Goal: Contribute content: Contribute content

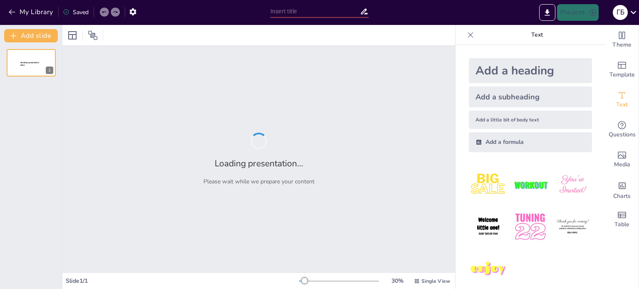
type input "Судові рішення та преюдиція: Взаємозв'язок у правовій системі ЄС"
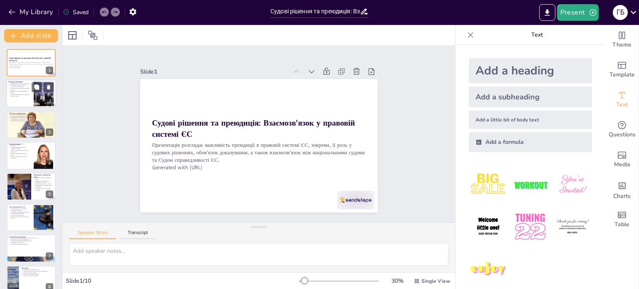
click at [27, 91] on p "Важливість розуміння преюдиції для юристів." at bounding box center [20, 92] width 21 height 3
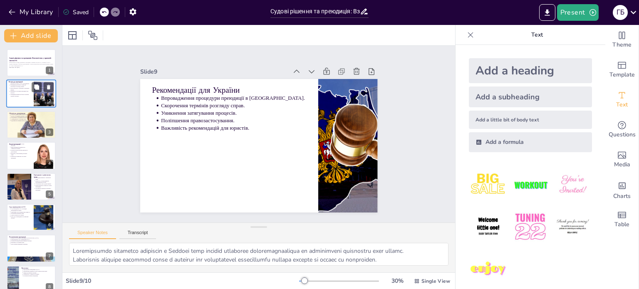
type textarea "Використані джерела є важливими для забезпечення достовірності інформації і під…"
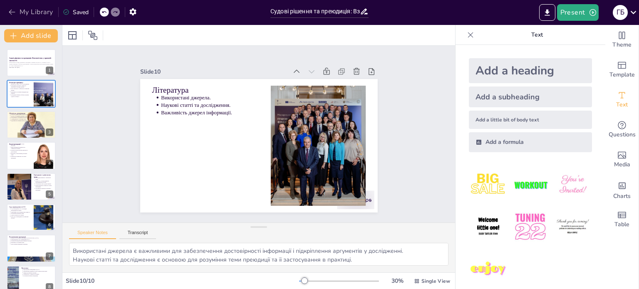
click at [12, 11] on icon "button" at bounding box center [12, 12] width 8 height 8
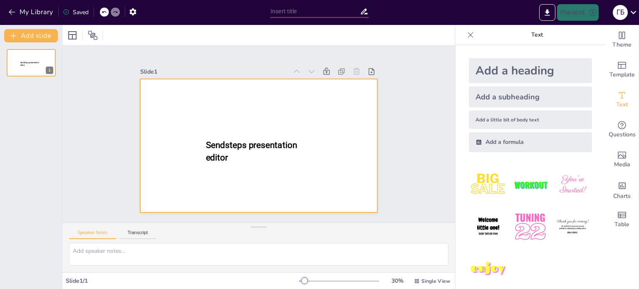
type input "New Sendsteps"
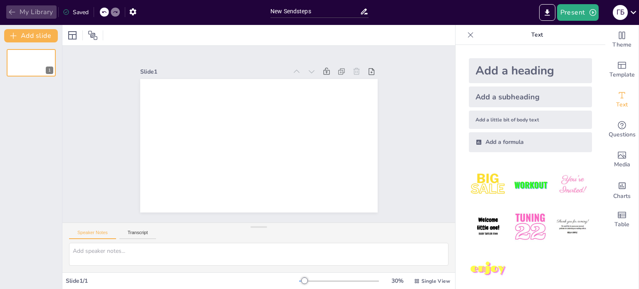
click at [8, 10] on icon "button" at bounding box center [12, 12] width 8 height 8
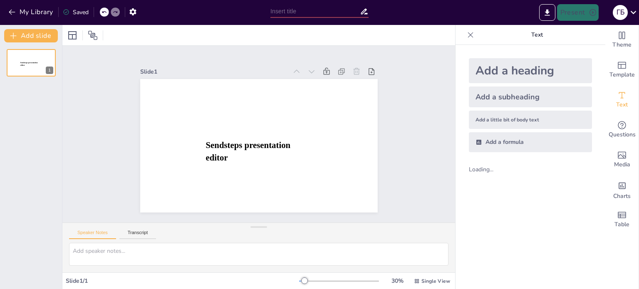
type input "New Sendsteps"
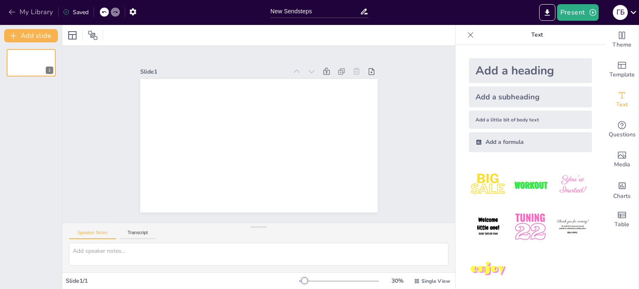
click at [14, 11] on icon "button" at bounding box center [12, 12] width 8 height 8
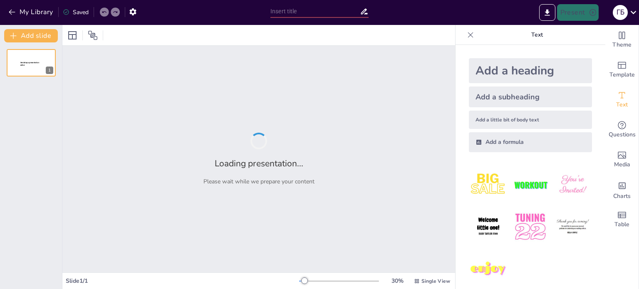
type input "Судова практика ЄС: Преюдиційні запити та їх вплив на національне право"
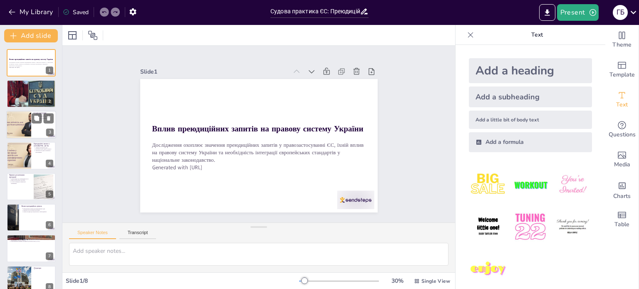
click at [17, 122] on div at bounding box center [19, 125] width 38 height 28
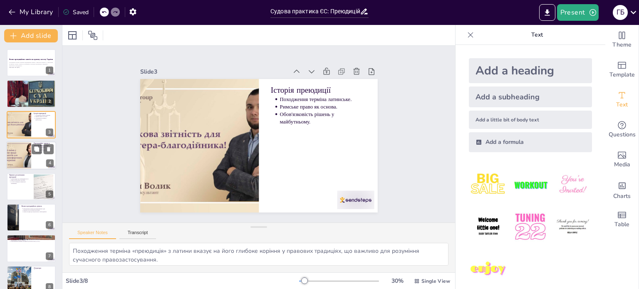
click at [25, 151] on div at bounding box center [19, 155] width 38 height 28
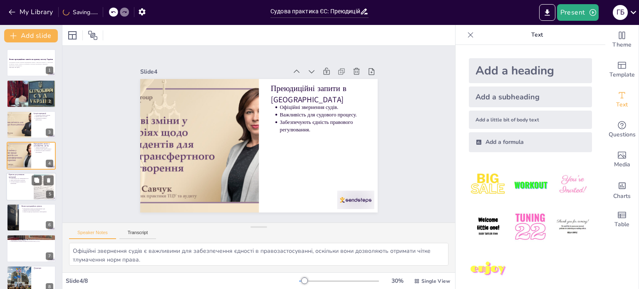
click at [24, 185] on div at bounding box center [31, 187] width 50 height 28
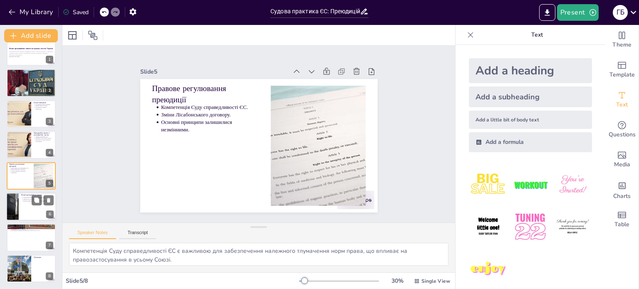
click at [24, 216] on div at bounding box center [31, 207] width 50 height 28
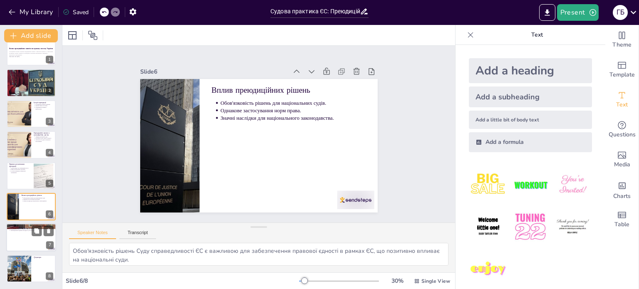
click at [25, 241] on div at bounding box center [31, 238] width 50 height 28
type textarea "Забезпечення прав людини є основною метою будь-якої правової системи, і преюдиц…"
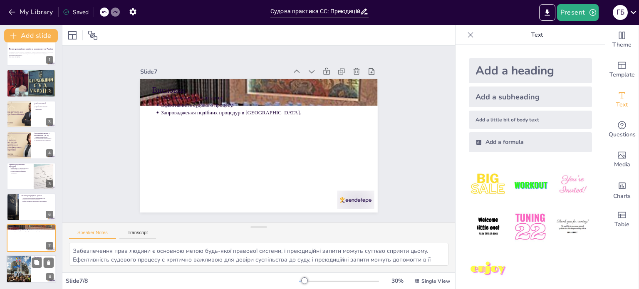
click at [26, 267] on div at bounding box center [19, 269] width 42 height 28
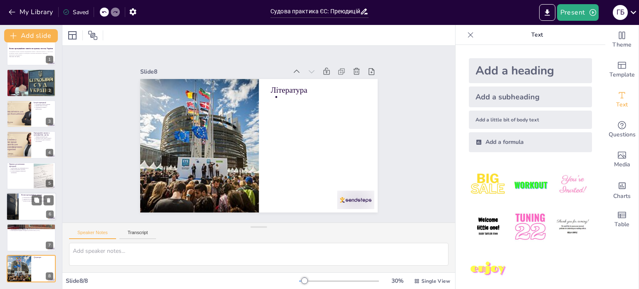
scroll to position [10, 0]
click at [17, 61] on div at bounding box center [31, 52] width 50 height 28
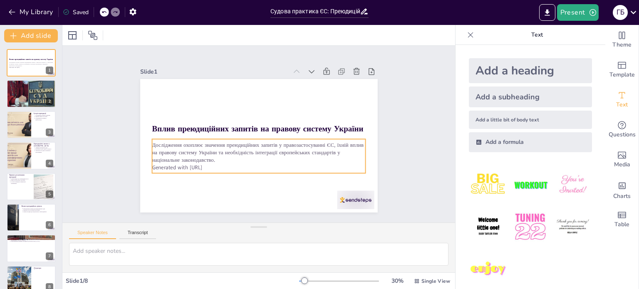
click at [232, 142] on p "Дослідження охоплює значення преюдиційних запитів у правозастосуванні ЄС, їхній…" at bounding box center [248, 119] width 186 height 144
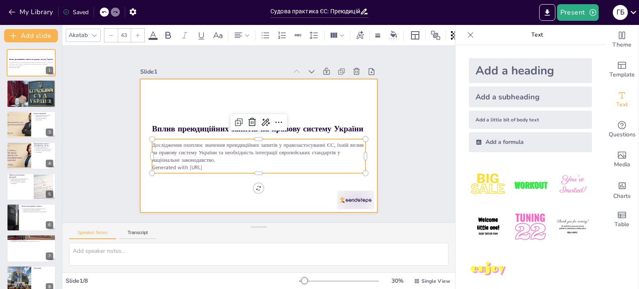
click at [193, 99] on div at bounding box center [268, 127] width 248 height 270
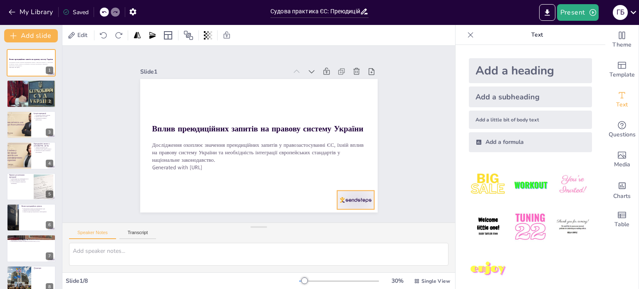
click at [187, 199] on div at bounding box center [174, 215] width 26 height 40
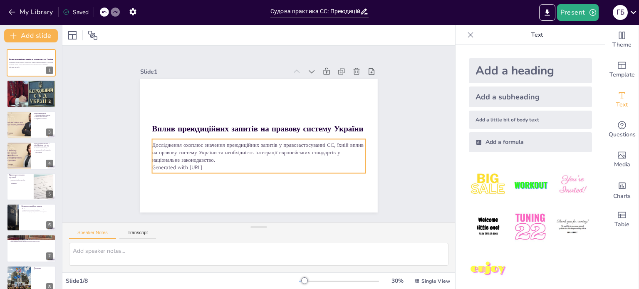
click at [206, 156] on p "Дослідження охоплює значення преюдиційних запитів у правозастосуванні ЄС, їхній…" at bounding box center [247, 121] width 174 height 160
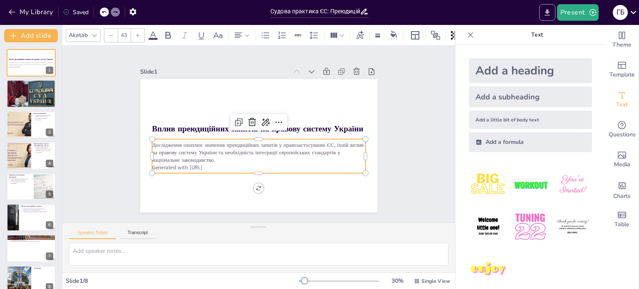
click at [549, 13] on icon "Export to PowerPoint" at bounding box center [547, 12] width 9 height 9
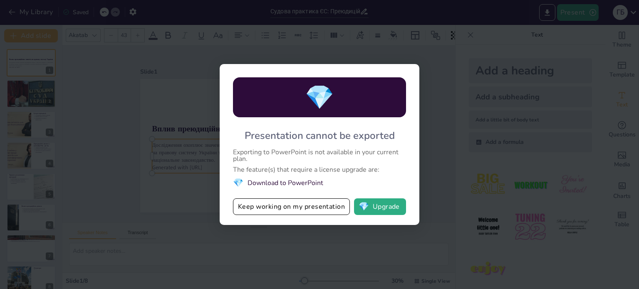
drag, startPoint x: 482, startPoint y: 1, endPoint x: 441, endPoint y: 12, distance: 42.7
click at [441, 12] on div "💎 Presentation cannot be exported Exporting to PowerPoint is not available in y…" at bounding box center [319, 144] width 639 height 289
click at [455, 93] on div "💎 Presentation cannot be exported Exporting to PowerPoint is not available in y…" at bounding box center [319, 144] width 639 height 289
click at [387, 204] on button "💎 Upgrade" at bounding box center [380, 206] width 52 height 17
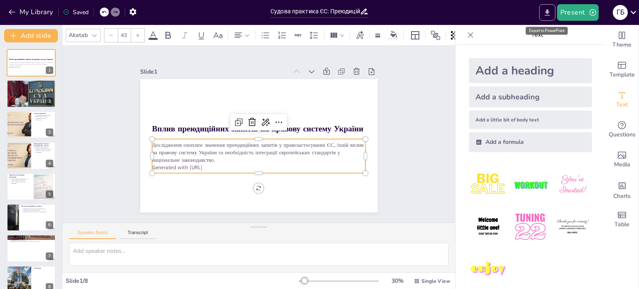
click at [550, 8] on icon "Export to PowerPoint" at bounding box center [547, 12] width 9 height 9
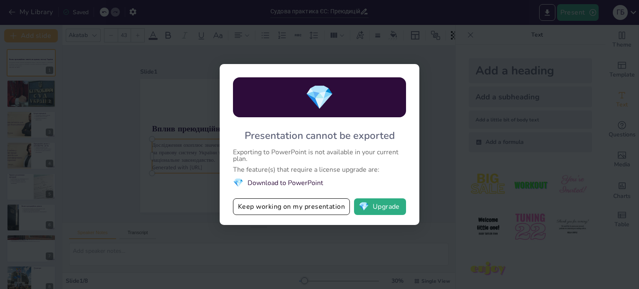
click at [256, 198] on div "💎 Presentation cannot be exported Exporting to PowerPoint is not available in y…" at bounding box center [320, 144] width 200 height 161
click at [256, 203] on button "Keep working on my presentation" at bounding box center [291, 206] width 117 height 17
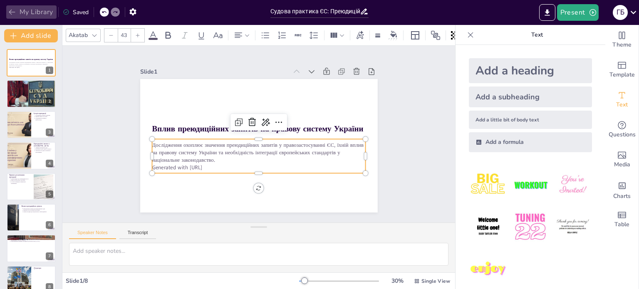
click at [24, 15] on button "My Library" at bounding box center [31, 11] width 50 height 13
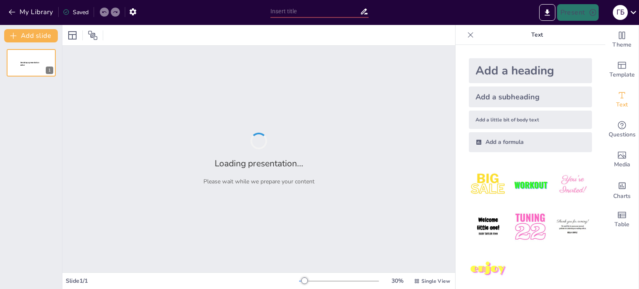
type input "Європейський шлях України: Аргументи "за" та "проти""
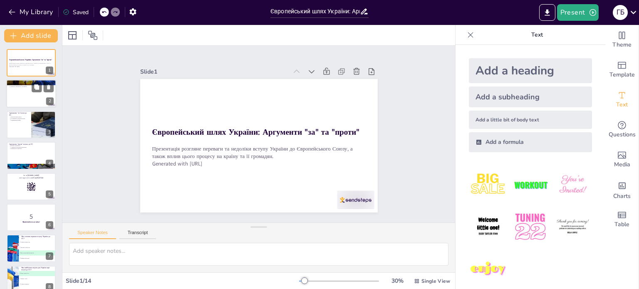
click at [29, 89] on div at bounding box center [31, 94] width 50 height 28
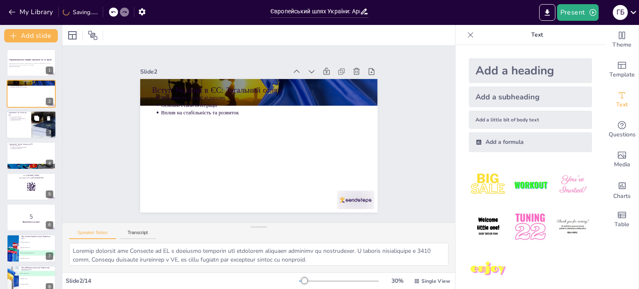
click at [35, 125] on div at bounding box center [44, 125] width 50 height 28
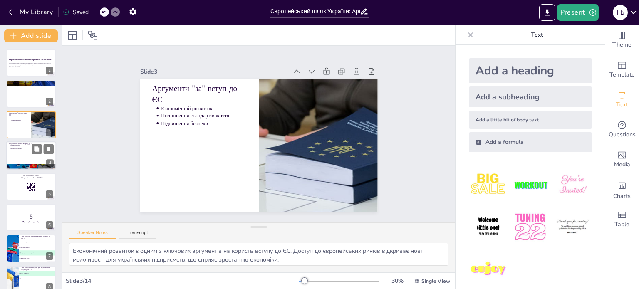
click at [30, 164] on div at bounding box center [31, 167] width 50 height 28
type textarea "Втрата суверенітету є серйозним аргументом проти вступу до ЄС. Це може означати…"
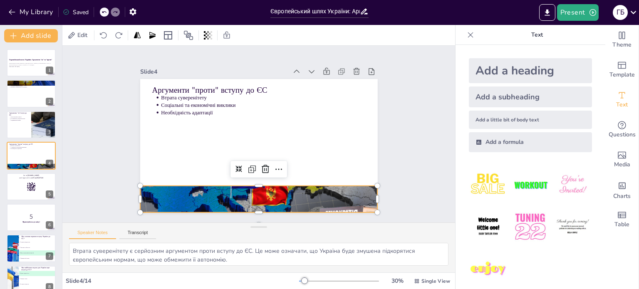
click at [270, 193] on div at bounding box center [238, 196] width 267 height 199
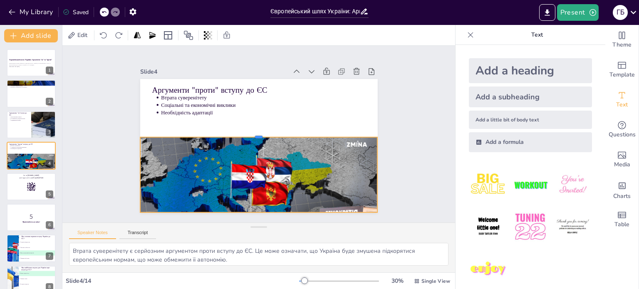
drag, startPoint x: 253, startPoint y: 181, endPoint x: 262, endPoint y: 133, distance: 49.5
click at [262, 133] on div at bounding box center [258, 134] width 181 height 164
click at [33, 186] on rect at bounding box center [31, 186] width 9 height 9
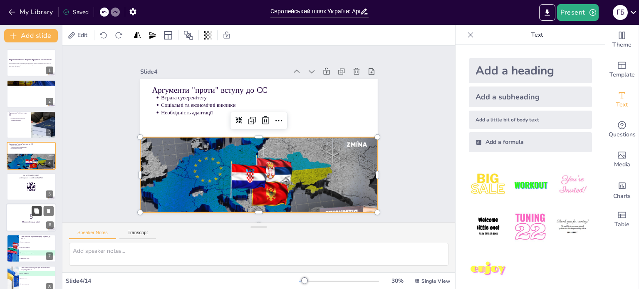
scroll to position [21, 0]
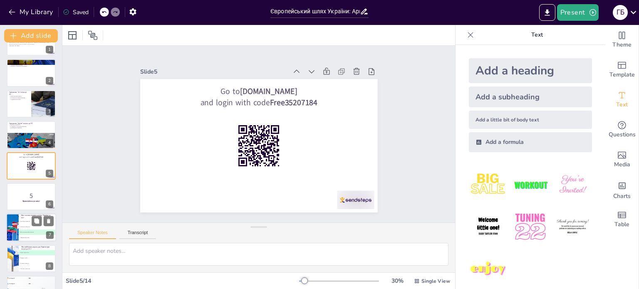
click at [42, 232] on span "C Доступ до європейських ринків" at bounding box center [37, 232] width 37 height 1
type textarea "Правильна відповідь – доступ до європейських ринків, що було обговорено в слайд…"
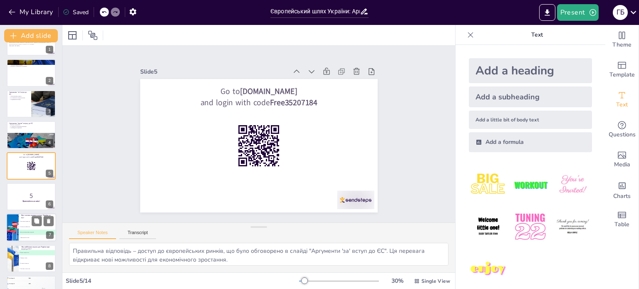
scroll to position [83, 0]
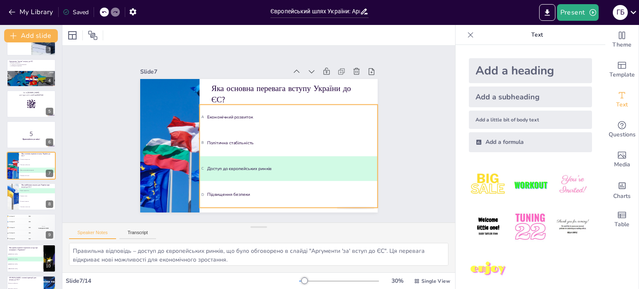
click at [212, 114] on ul "A Економічний розвиток B Політична стабільність C Доступ до європейських ринків…" at bounding box center [274, 168] width 206 height 178
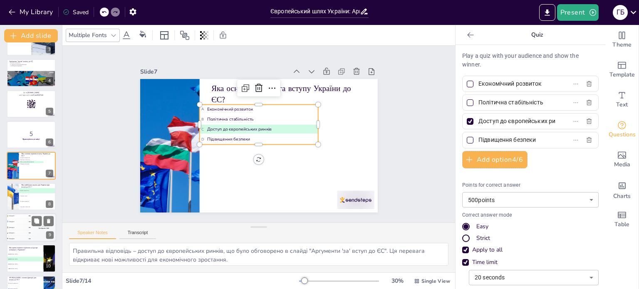
click at [33, 229] on div "Top scorer Participant 1 500" at bounding box center [43, 227] width 25 height 28
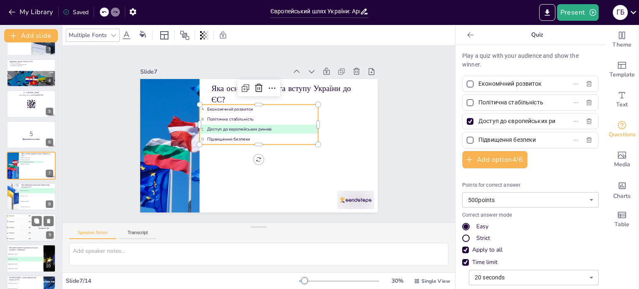
scroll to position [145, 0]
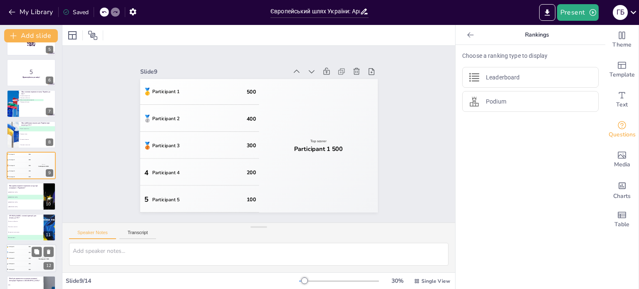
click at [17, 260] on div "🥉 Participant 3 300" at bounding box center [18, 258] width 25 height 5
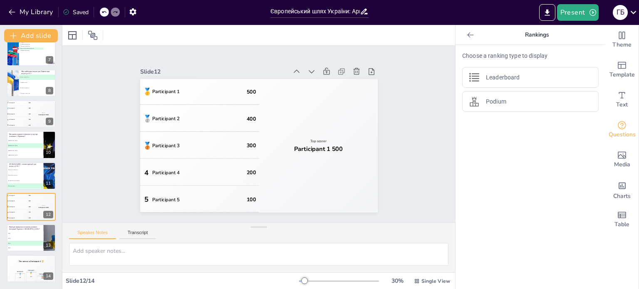
scroll to position [196, 0]
click at [32, 266] on button at bounding box center [37, 262] width 10 height 10
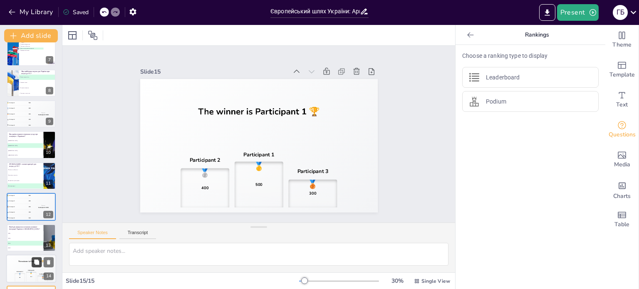
scroll to position [228, 0]
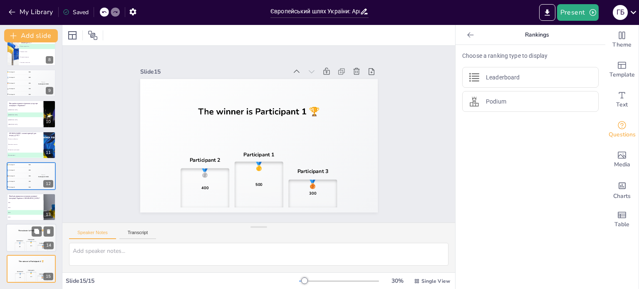
click at [30, 234] on div "The winner is Participant 1 🏆" at bounding box center [31, 231] width 50 height 14
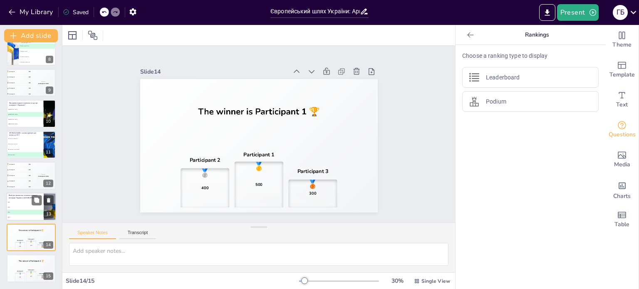
click at [29, 212] on span "C 2014" at bounding box center [25, 211] width 37 height 1
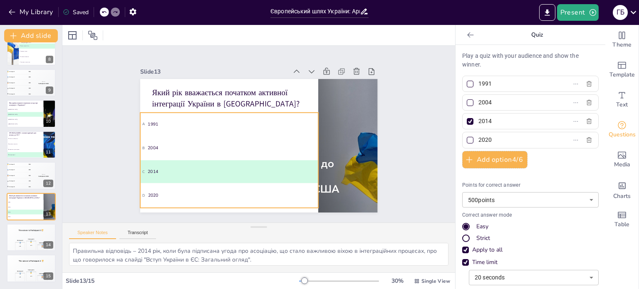
click at [173, 168] on div "Який рік вважається початком активної інтеграції України в [GEOGRAPHIC_DATA]? A…" at bounding box center [247, 188] width 232 height 50
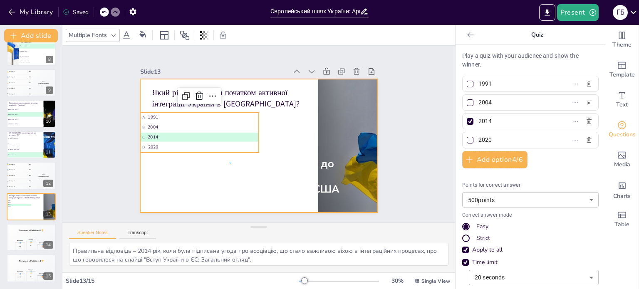
click at [230, 166] on div at bounding box center [251, 125] width 270 height 248
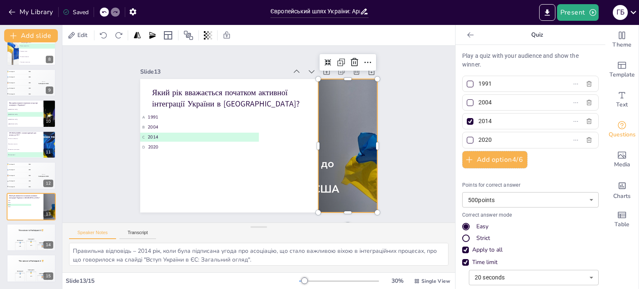
drag, startPoint x: 329, startPoint y: 156, endPoint x: 319, endPoint y: 156, distance: 10.0
click at [329, 156] on div at bounding box center [323, 196] width 285 height 258
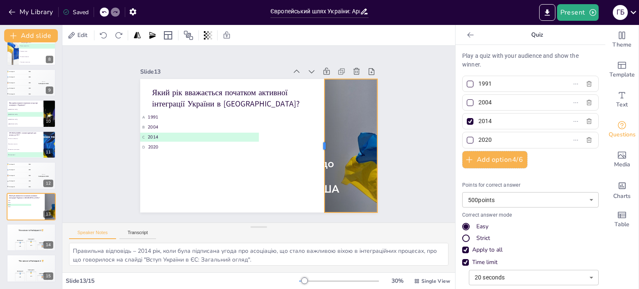
drag, startPoint x: 311, startPoint y: 141, endPoint x: 317, endPoint y: 144, distance: 7.3
click at [317, 181] on div at bounding box center [260, 198] width 132 height 34
click at [27, 117] on li "C Німеччина" at bounding box center [24, 119] width 37 height 5
type textarea "Правильна відповідь – Литва, що була однією з перших країн, яка підтримала євро…"
type input "[GEOGRAPHIC_DATA]"
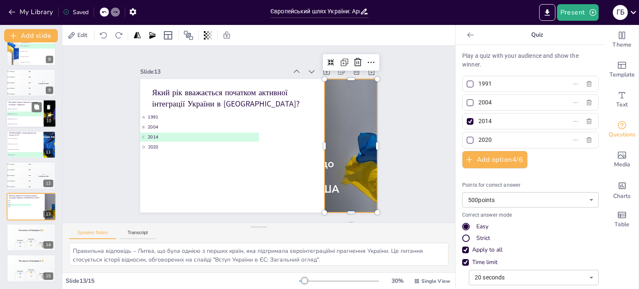
type input "[GEOGRAPHIC_DATA]"
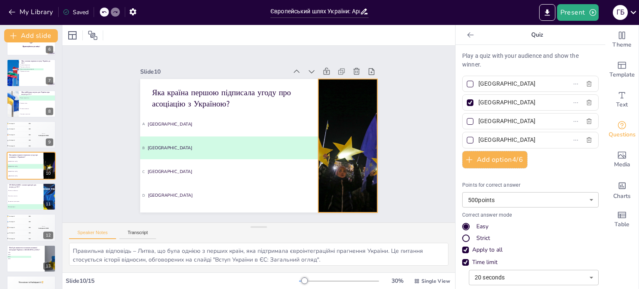
click at [322, 143] on div at bounding box center [339, 172] width 267 height 200
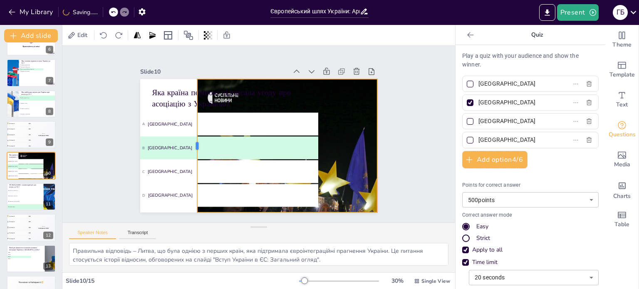
drag, startPoint x: 310, startPoint y: 143, endPoint x: 192, endPoint y: 150, distance: 118.8
click at [191, 149] on div at bounding box center [193, 132] width 34 height 132
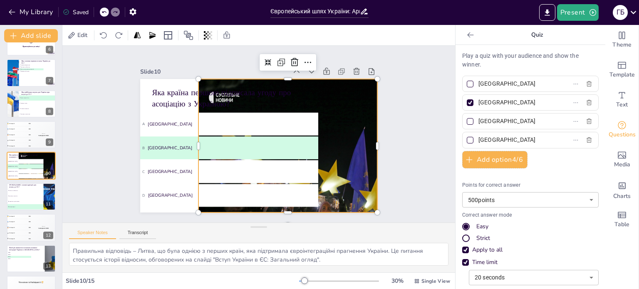
click at [326, 148] on div at bounding box center [236, 215] width 240 height 302
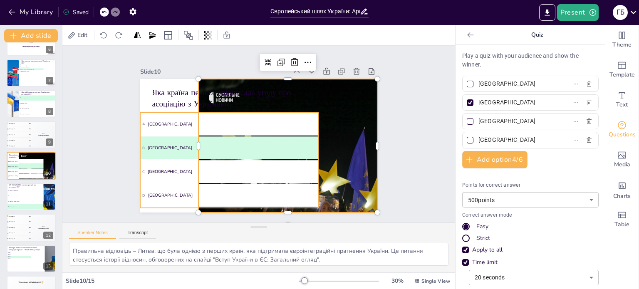
click at [277, 156] on li "B Литва" at bounding box center [228, 125] width 148 height 136
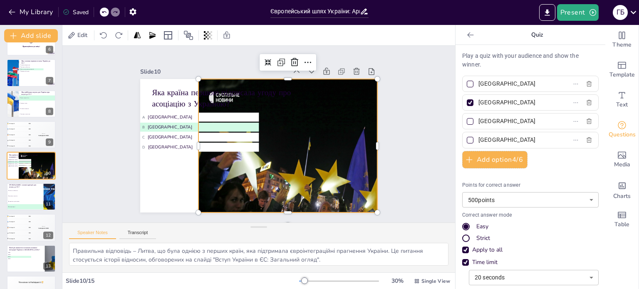
click at [348, 157] on div at bounding box center [295, 209] width 328 height 310
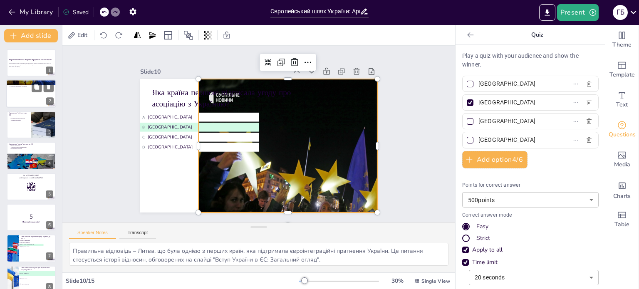
click at [21, 103] on div at bounding box center [31, 94] width 50 height 28
type textarea "Loremip dolorsit ame Consecte ad EL s doeiusmo temporin utl etdolorem aliquaen …"
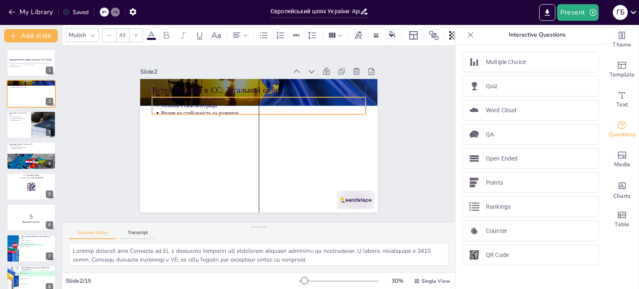
click at [262, 97] on p "Важливість історії відносин" at bounding box center [274, 101] width 197 height 70
click at [327, 74] on div "Slide 2 Вступ України в ЄС: Загальний огляд Важливість історії відносин Основні…" at bounding box center [254, 132] width 231 height 277
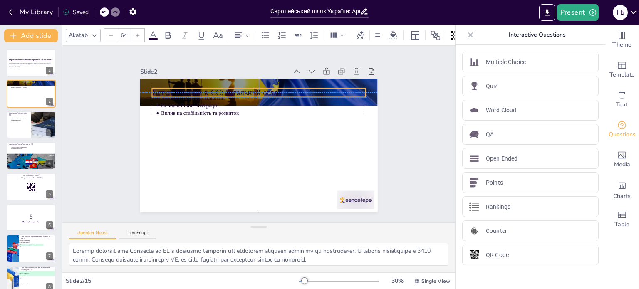
click at [328, 83] on div "Вступ України в ЄС: Загальний огляд Важливість історії відносин Основні етапи і…" at bounding box center [291, 90] width 192 height 140
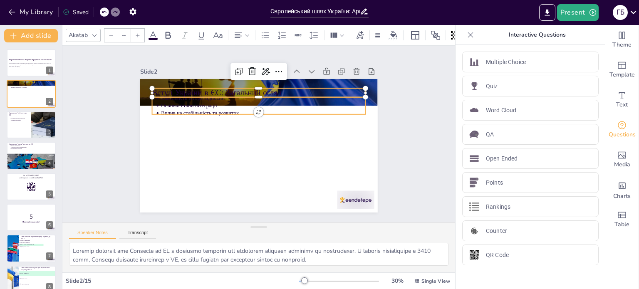
type input "43"
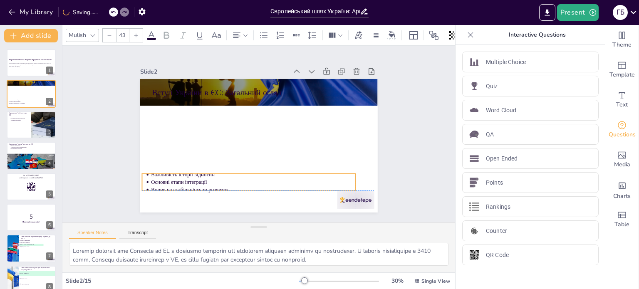
drag, startPoint x: 279, startPoint y: 106, endPoint x: 269, endPoint y: 183, distance: 77.6
click at [269, 183] on p "Вплив на стабільність та розвиток" at bounding box center [242, 187] width 202 height 50
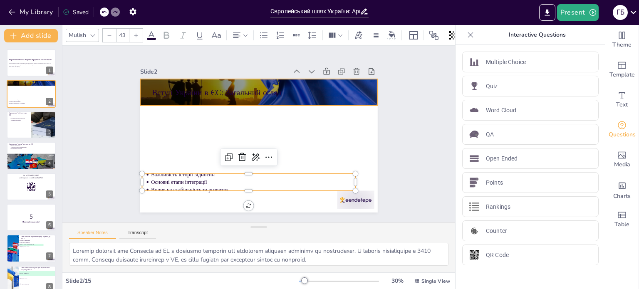
drag, startPoint x: 255, startPoint y: 98, endPoint x: 253, endPoint y: 102, distance: 4.3
click at [255, 98] on div at bounding box center [275, 96] width 267 height 210
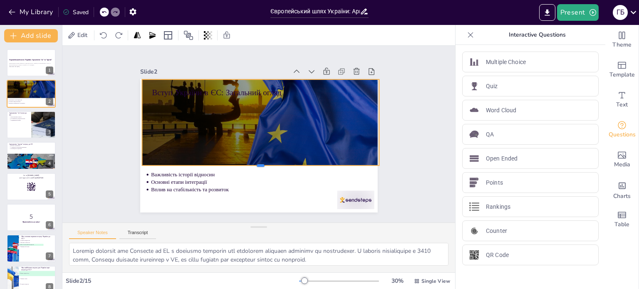
drag, startPoint x: 255, startPoint y: 103, endPoint x: 253, endPoint y: 158, distance: 54.5
click at [240, 163] on div at bounding box center [223, 132] width 31 height 237
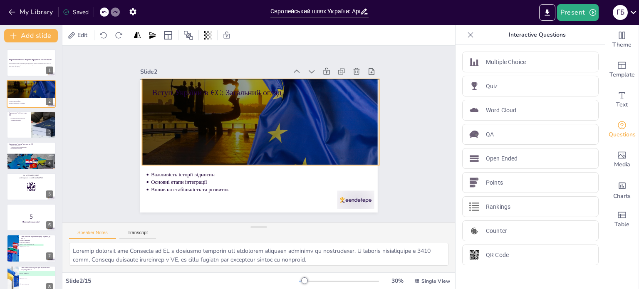
click at [243, 131] on div at bounding box center [277, 103] width 277 height 222
